Goal: Find specific page/section: Find specific page/section

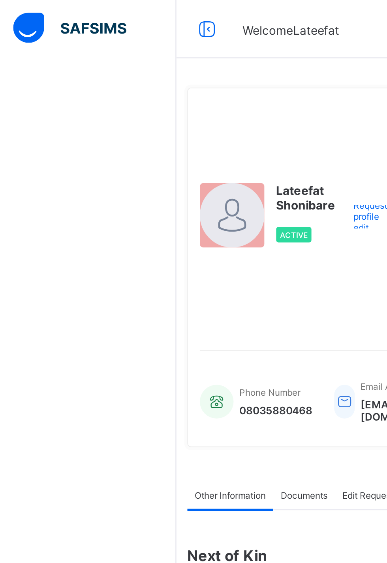
click at [124, 133] on div at bounding box center [124, 116] width 35 height 35
click at [50, 19] on img at bounding box center [37, 15] width 61 height 17
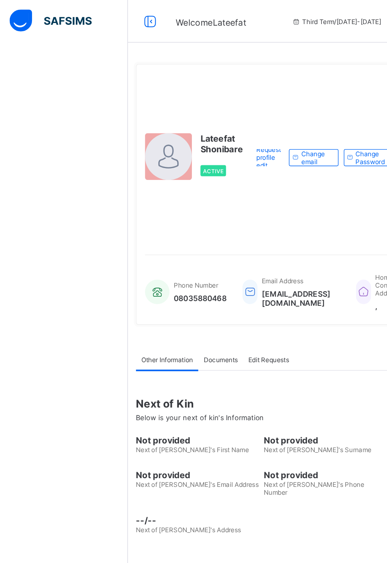
click at [53, 22] on img at bounding box center [37, 15] width 61 height 17
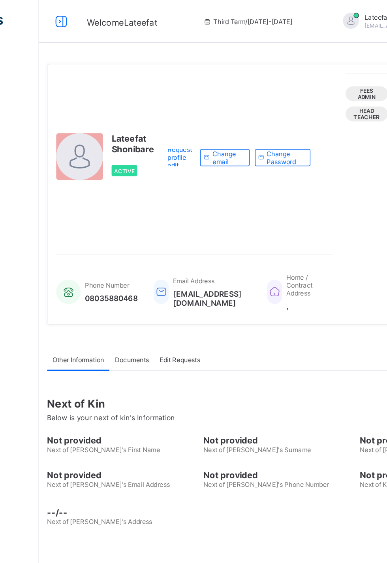
click at [101, 269] on span "Documents" at bounding box center [100, 267] width 25 height 6
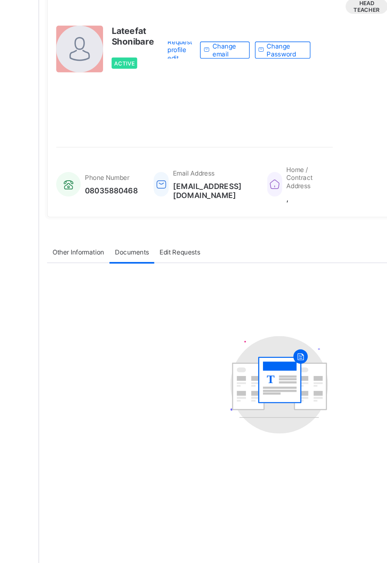
click at [140, 269] on span "Edit Requests" at bounding box center [136, 267] width 30 height 6
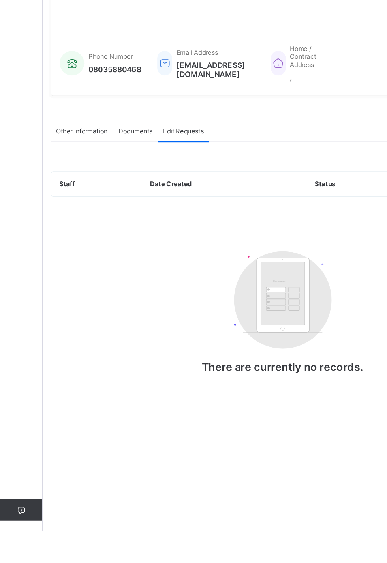
click at [99, 269] on span "Documents" at bounding box center [100, 267] width 25 height 6
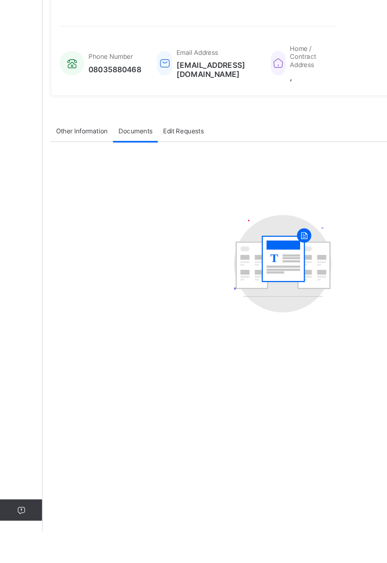
click at [62, 269] on span "Other Information" at bounding box center [60, 267] width 38 height 6
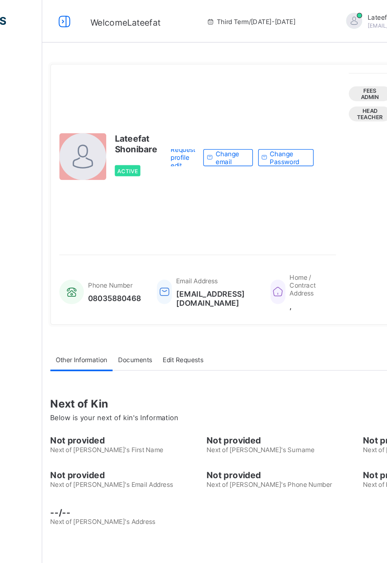
click at [52, 19] on icon at bounding box center [47, 15] width 13 height 11
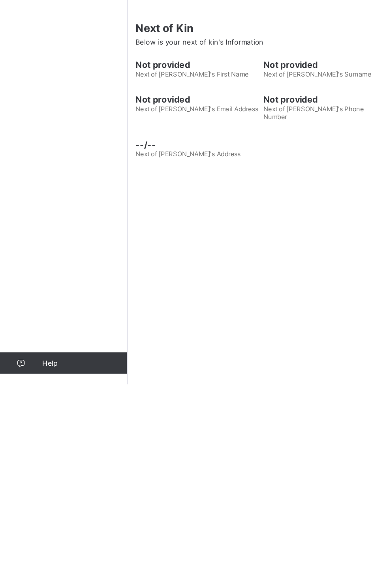
click at [42, 546] on span "Help" at bounding box center [63, 547] width 63 height 6
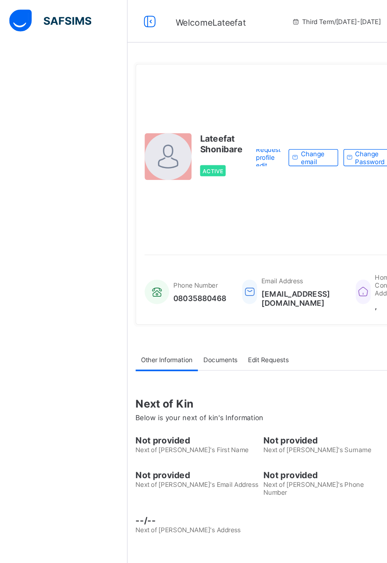
click at [59, 23] on img at bounding box center [37, 15] width 61 height 17
